Goal: Transaction & Acquisition: Purchase product/service

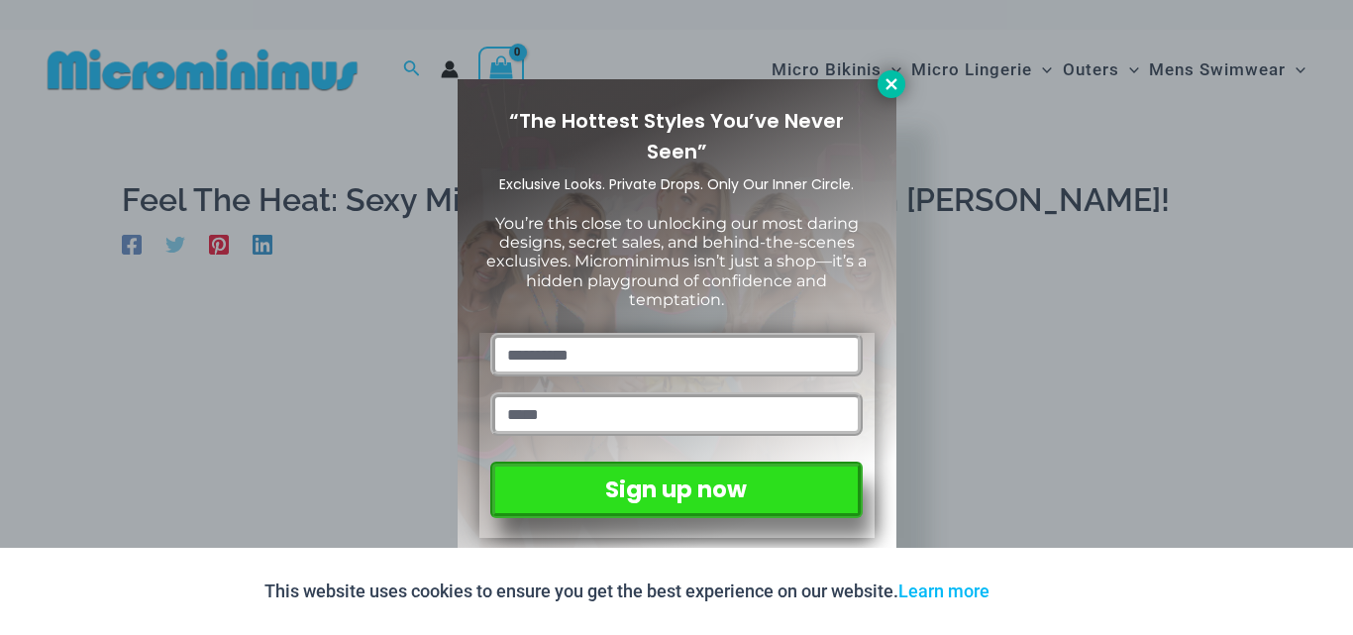
click at [890, 84] on icon at bounding box center [890, 83] width 11 height 11
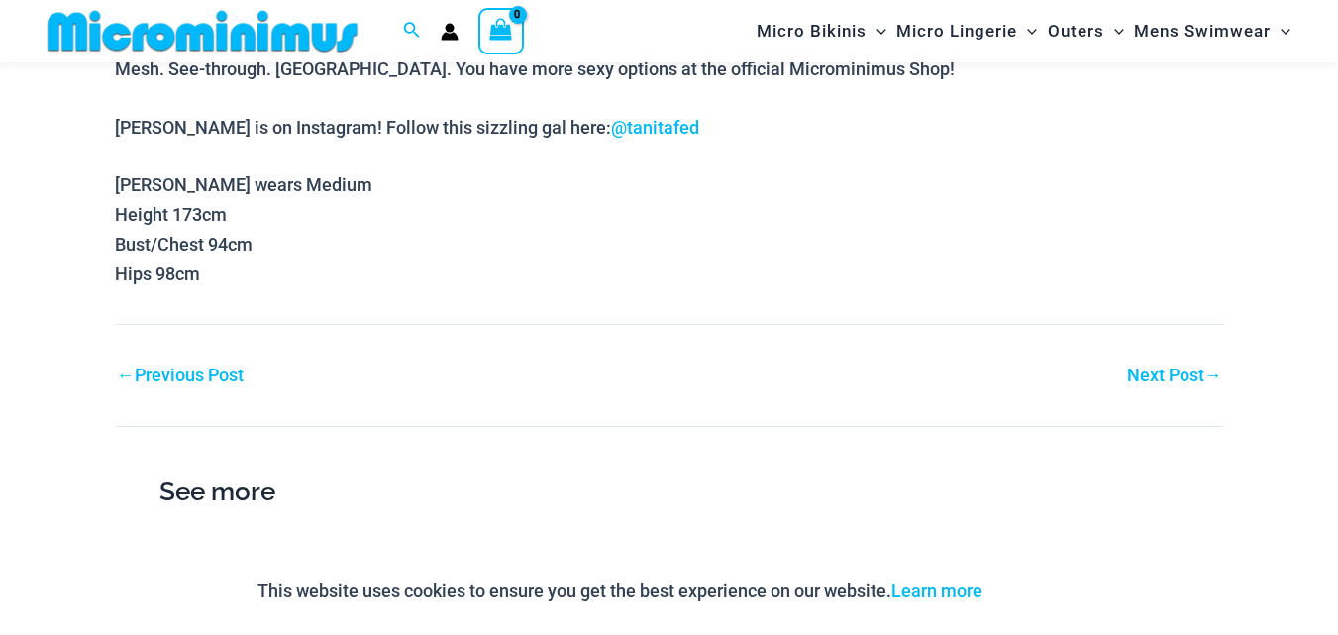
scroll to position [4419, 0]
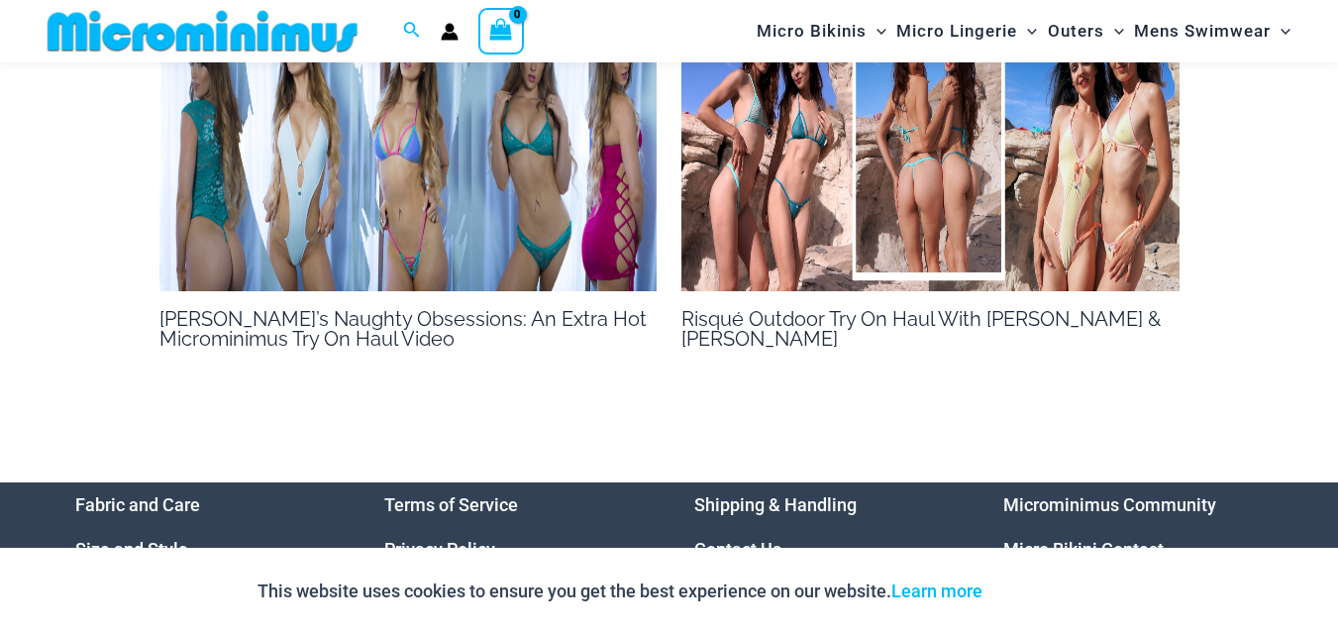
click at [218, 35] on img at bounding box center [203, 31] width 326 height 45
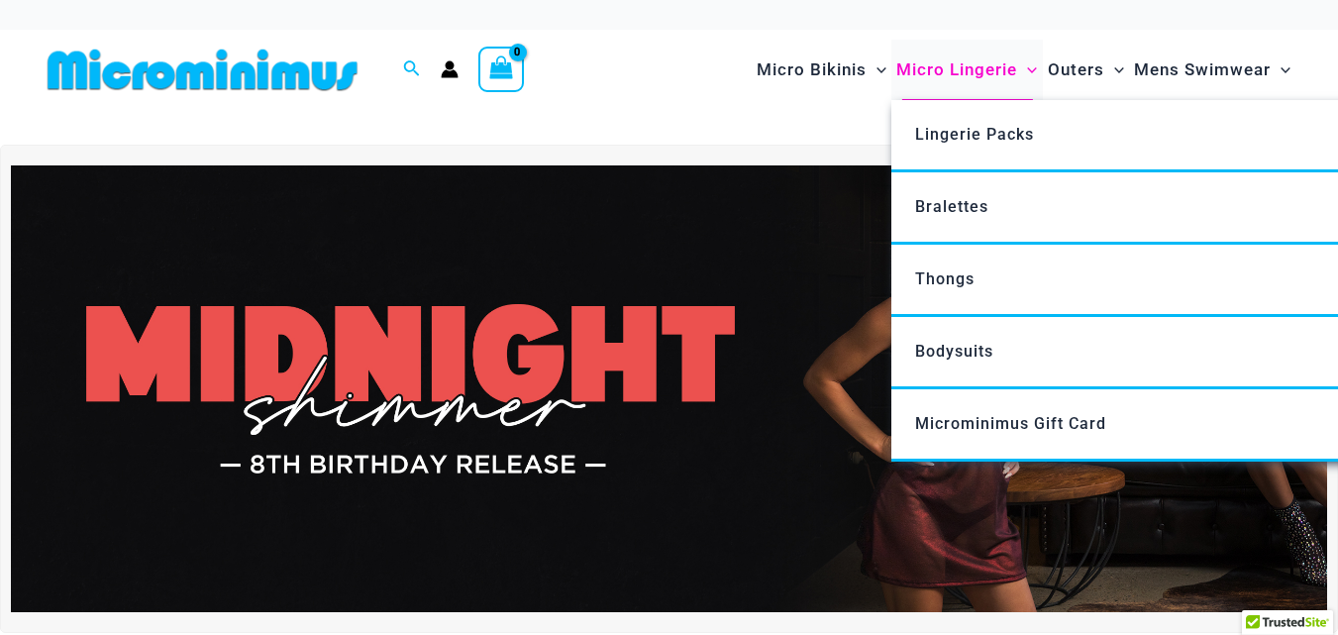
click at [942, 63] on span "Micro Lingerie" at bounding box center [956, 70] width 121 height 51
